Goal: Navigation & Orientation: Find specific page/section

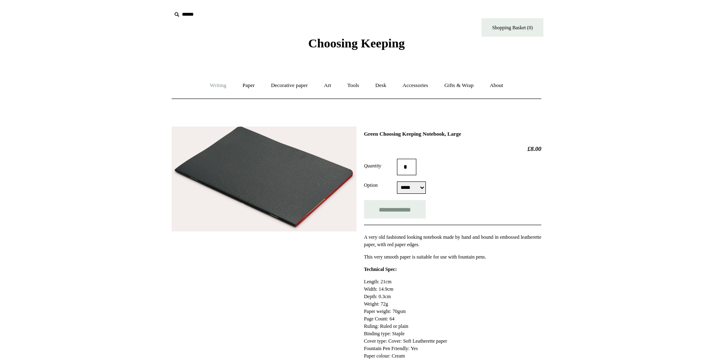
click at [213, 85] on link "Writing +" at bounding box center [218, 86] width 31 height 22
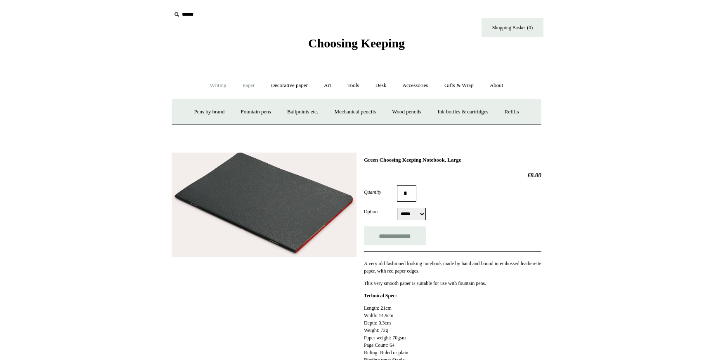
click at [245, 80] on link "Paper +" at bounding box center [248, 86] width 27 height 22
click at [234, 112] on link "Notebooks +" at bounding box center [241, 112] width 38 height 22
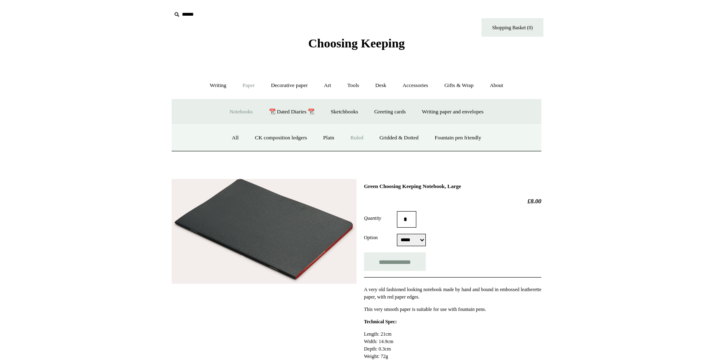
click at [353, 142] on link "Ruled" at bounding box center [357, 138] width 28 height 22
